Goal: Information Seeking & Learning: Understand process/instructions

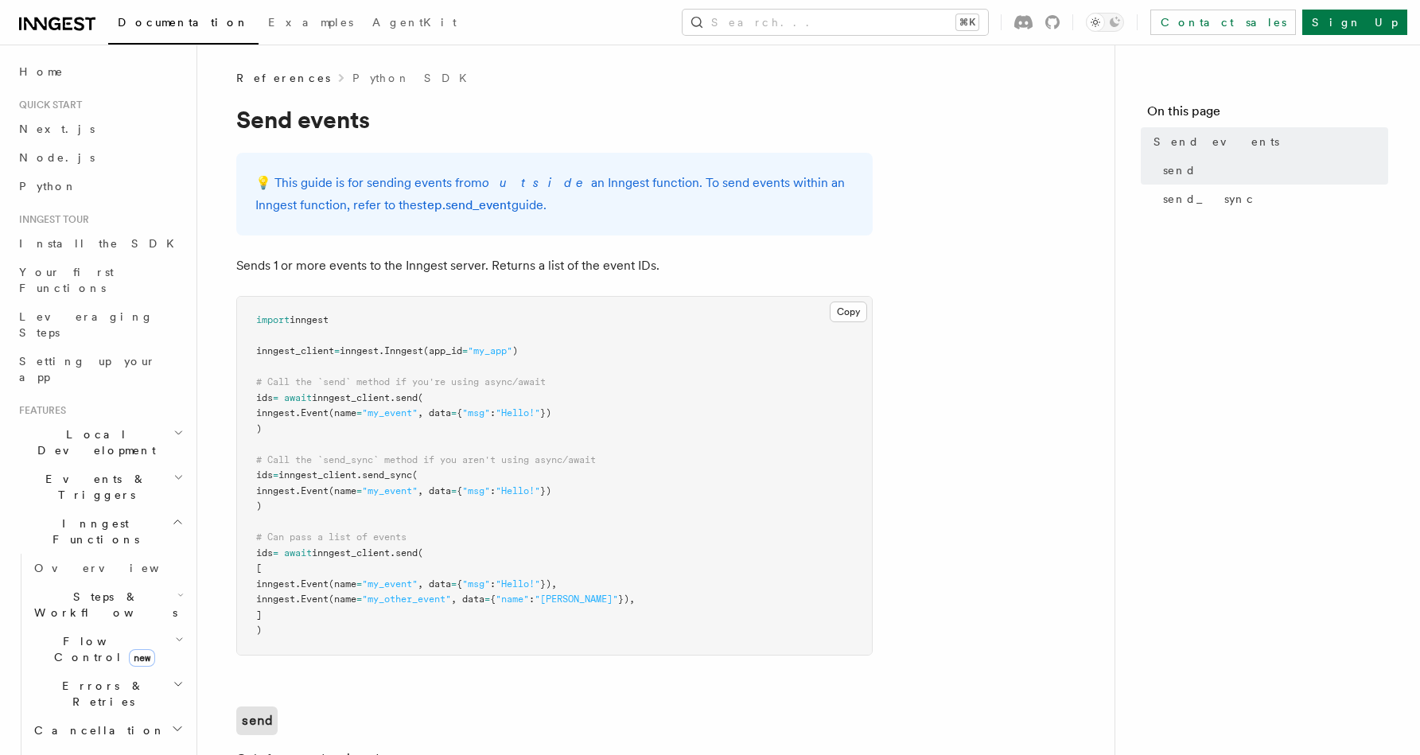
click at [66, 471] on span "Events & Triggers" at bounding box center [93, 487] width 161 height 32
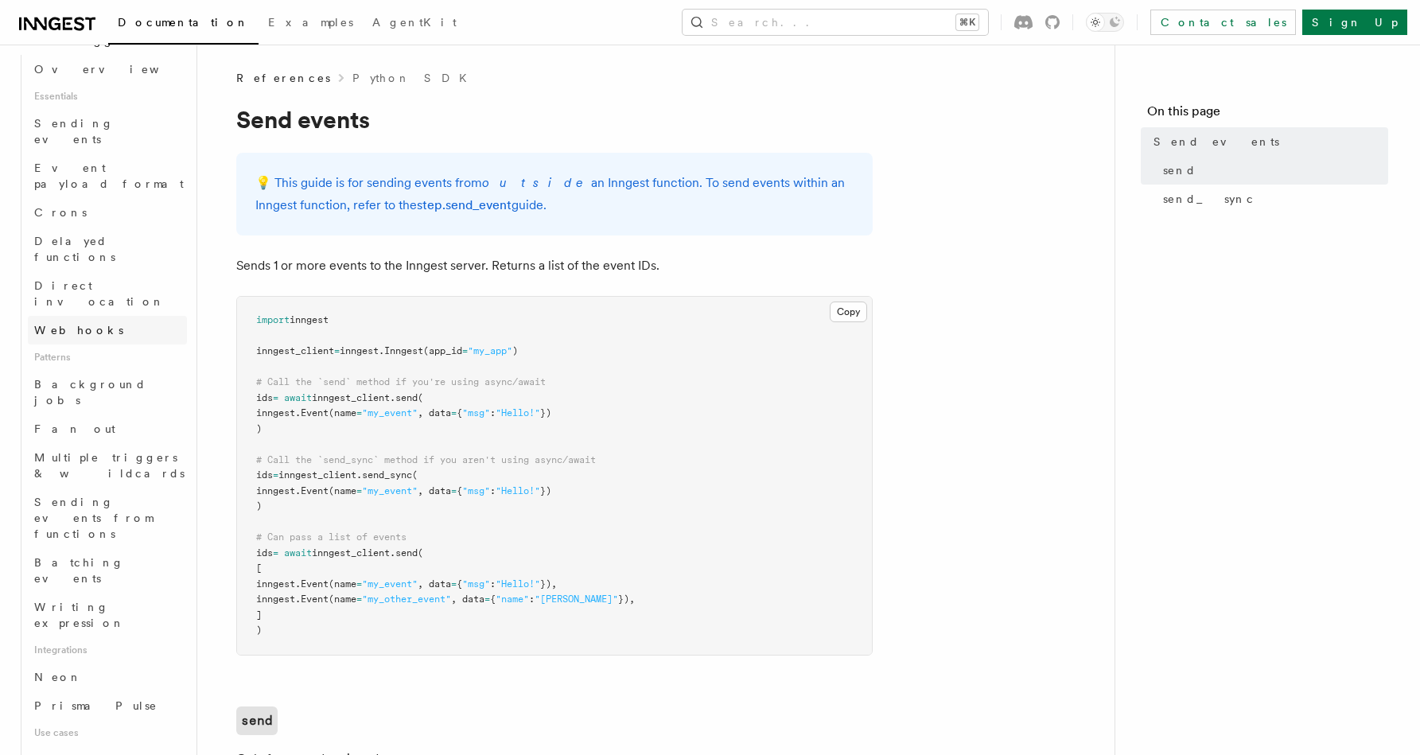
scroll to position [456, 0]
click at [82, 554] on span "Batching events" at bounding box center [79, 568] width 90 height 29
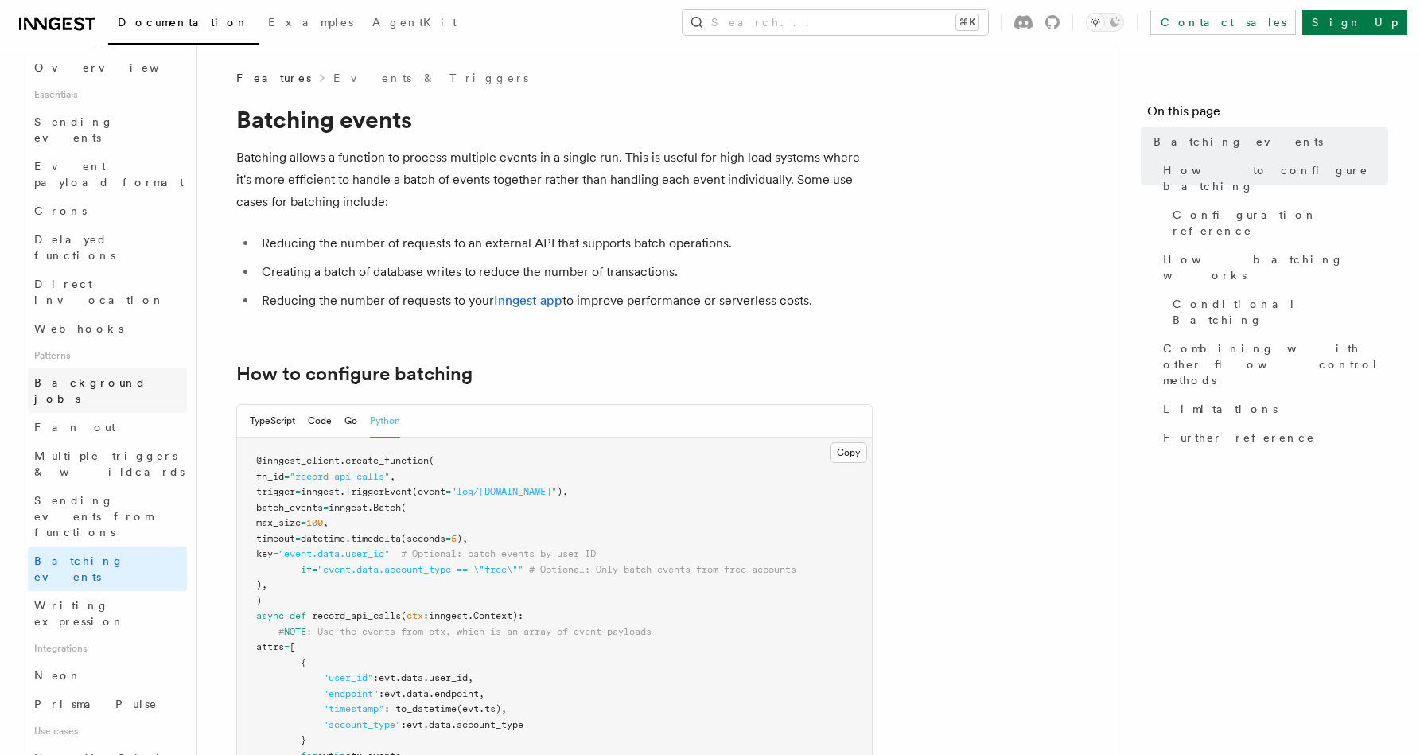
click at [89, 368] on link "Background jobs" at bounding box center [107, 390] width 159 height 45
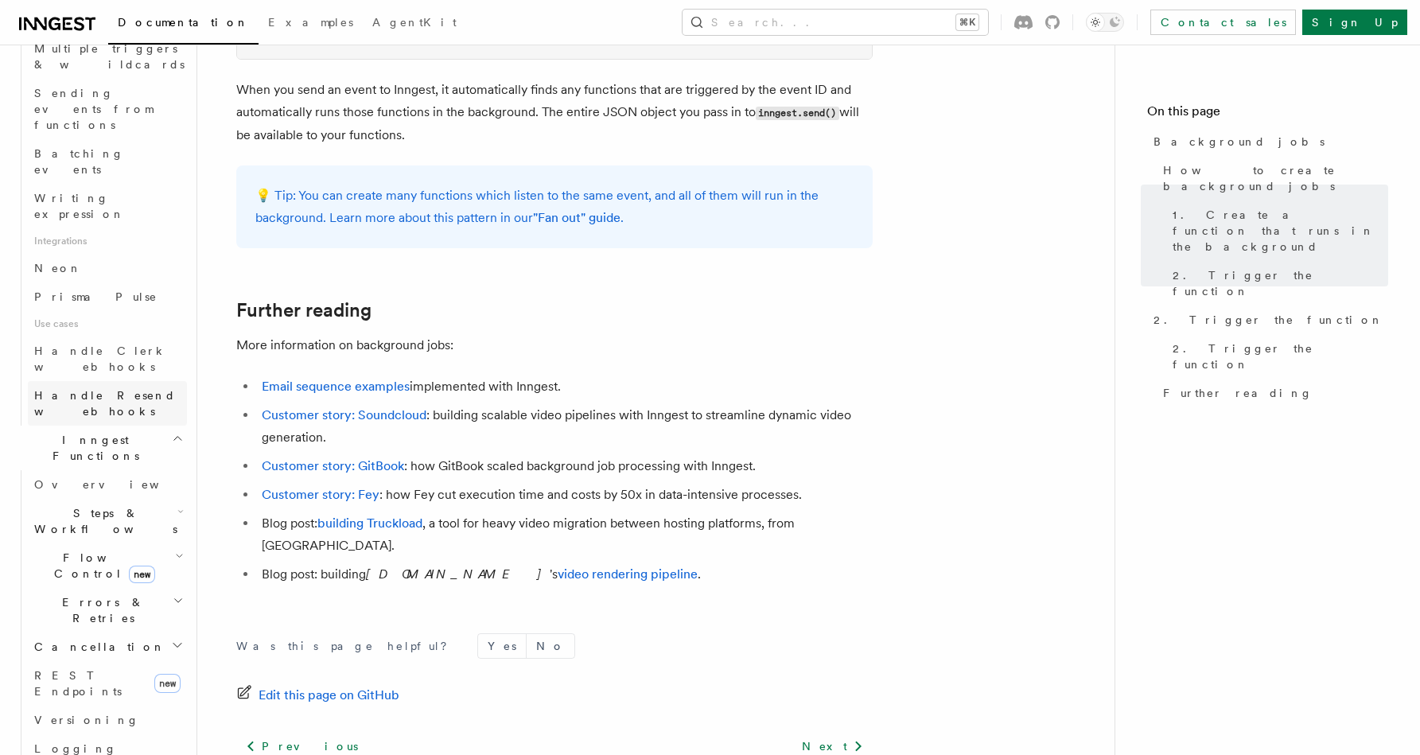
scroll to position [867, 0]
click at [95, 539] on h2 "Flow Control new" at bounding box center [107, 561] width 159 height 45
click at [84, 651] on span "Concurrency" at bounding box center [101, 659] width 105 height 16
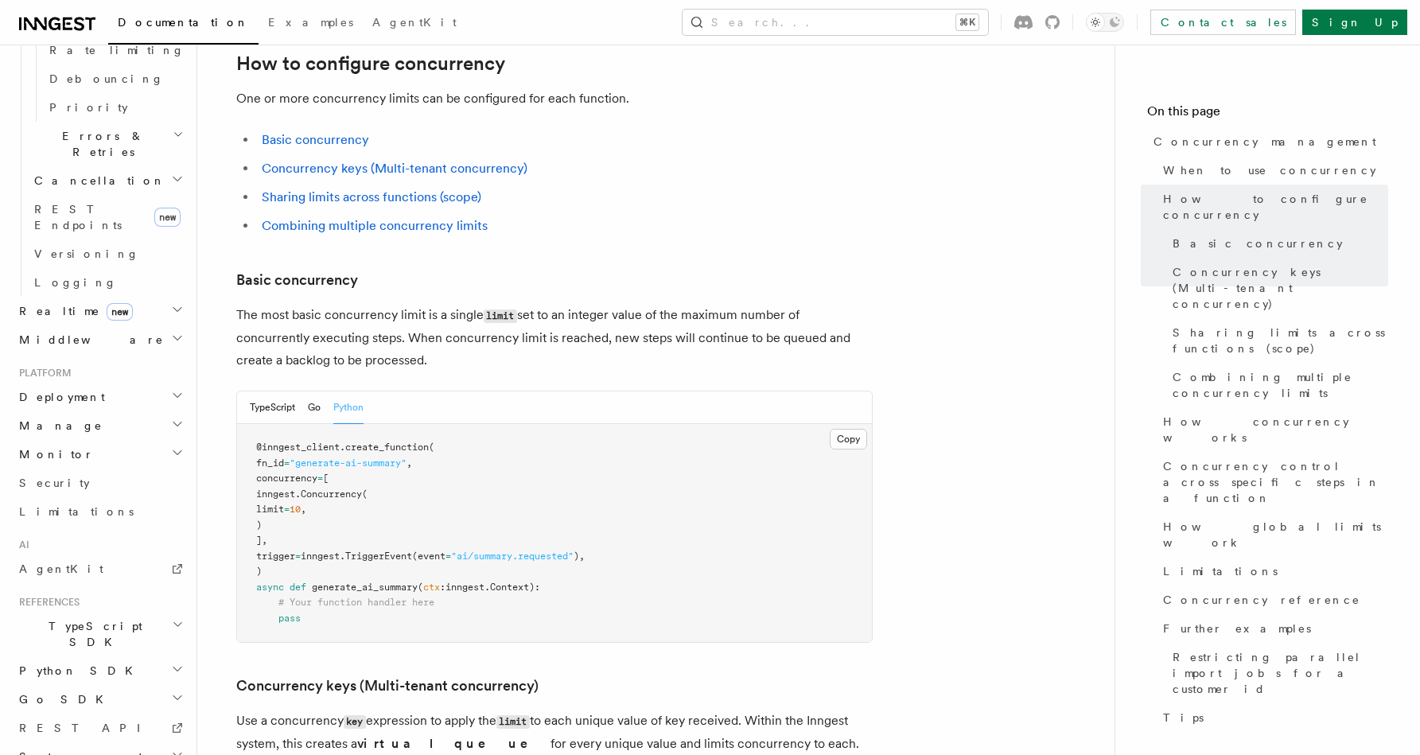
scroll to position [877, 0]
drag, startPoint x: 278, startPoint y: 415, endPoint x: 360, endPoint y: 474, distance: 101.5
click at [360, 474] on pre "@inngest_client . create_function ( fn_id = "generate-ai-summary" , concurrency…" at bounding box center [554, 532] width 635 height 218
copy code "concurrency = [ inngest. Concurrency ( limit = 10 , ) ],"
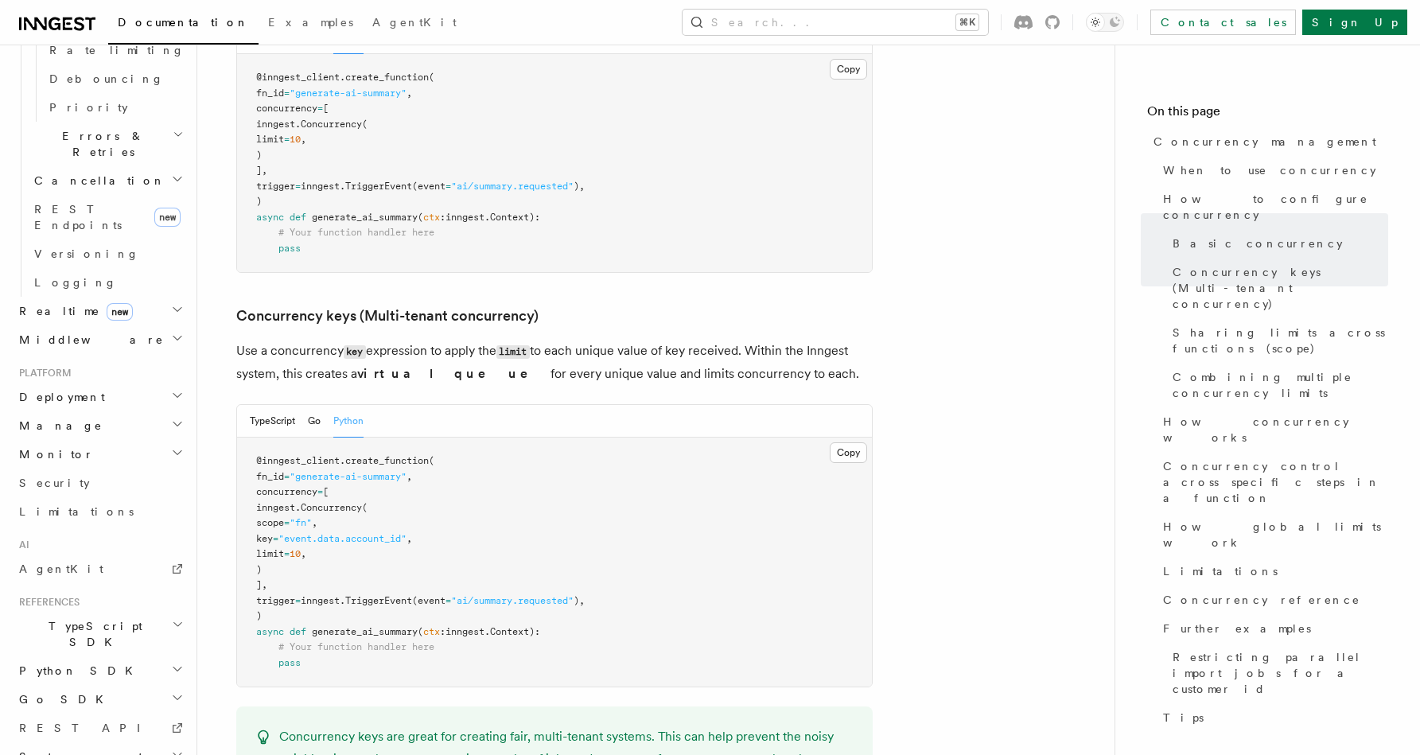
scroll to position [1259, 0]
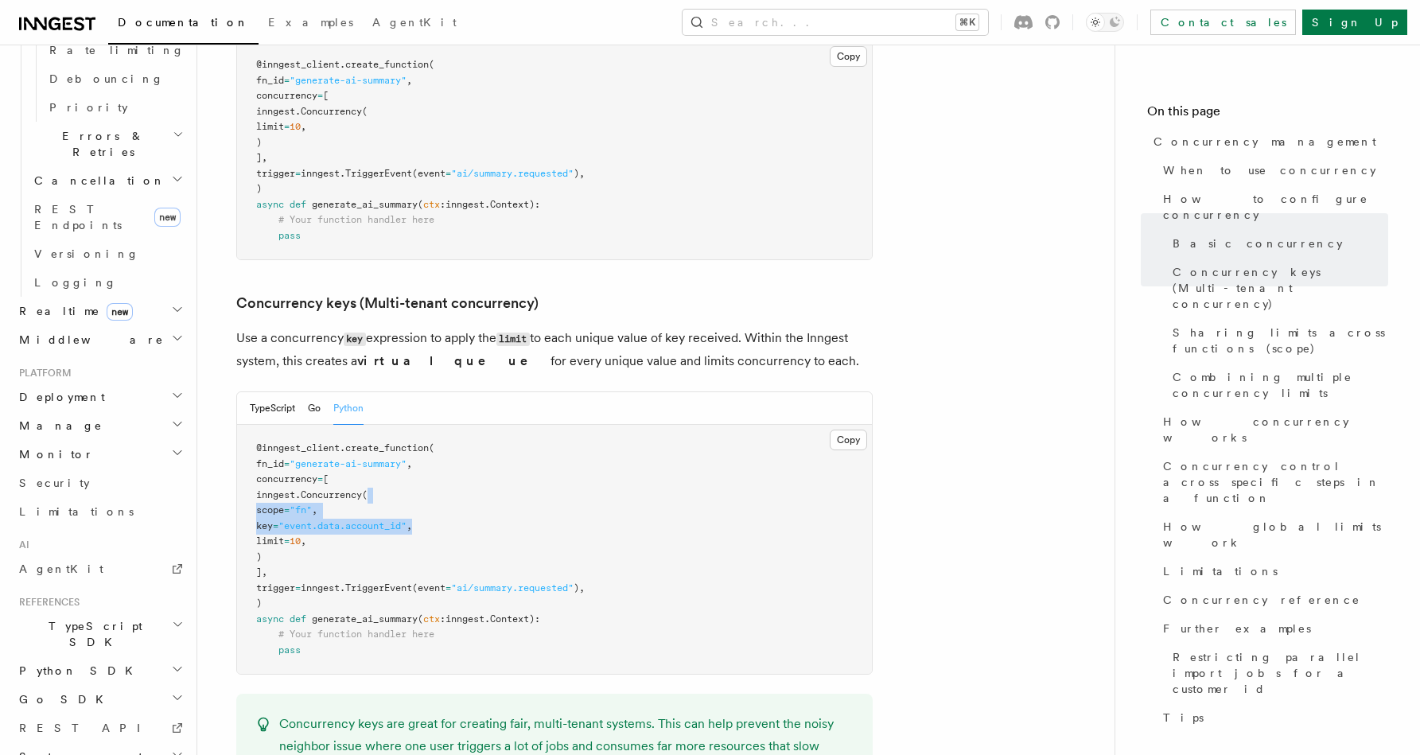
drag, startPoint x: 505, startPoint y: 433, endPoint x: 538, endPoint y: 461, distance: 43.4
click at [538, 461] on pre "@inngest_client . create_function ( fn_id = "generate-ai-summary" , concurrency…" at bounding box center [554, 549] width 635 height 249
copy code "scope = "fn" , key = "event.data.account_id" ,"
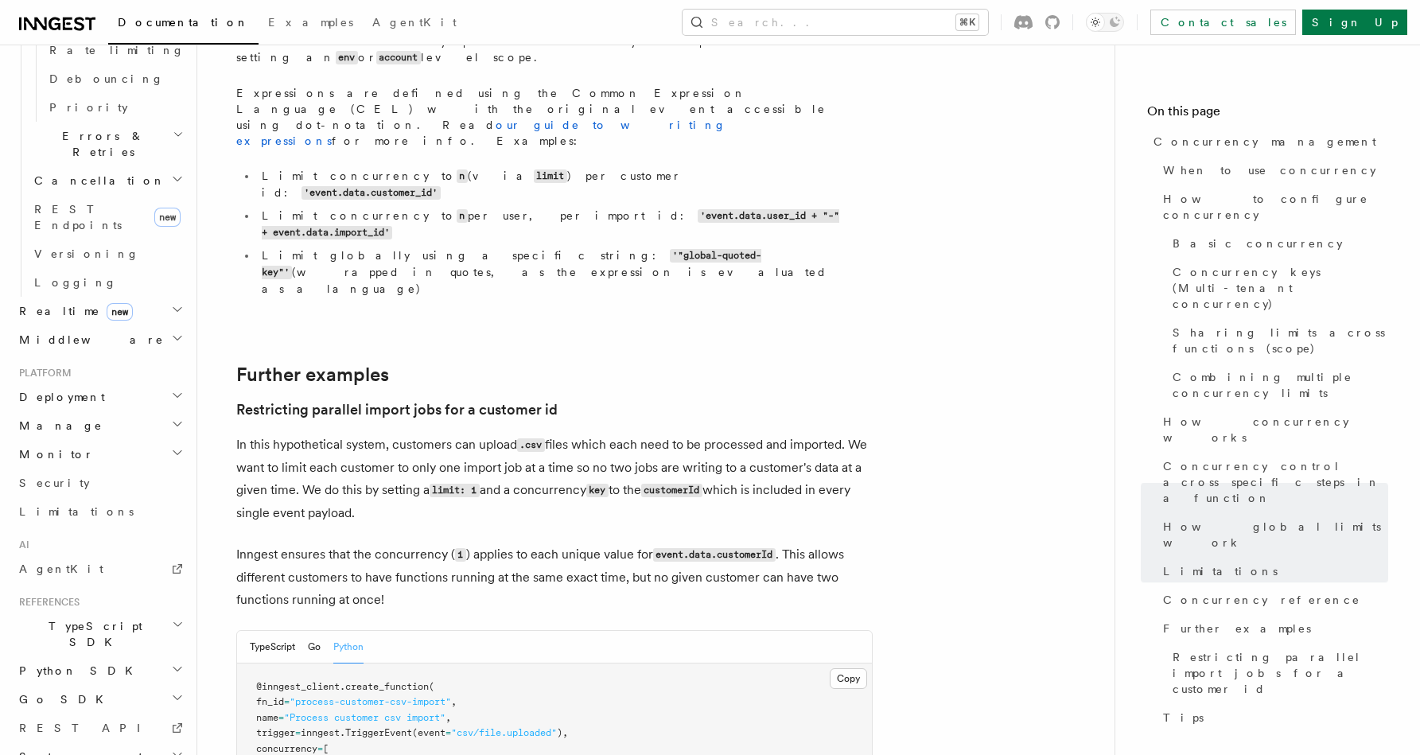
scroll to position [6202, 0]
